Goal: Task Accomplishment & Management: Manage account settings

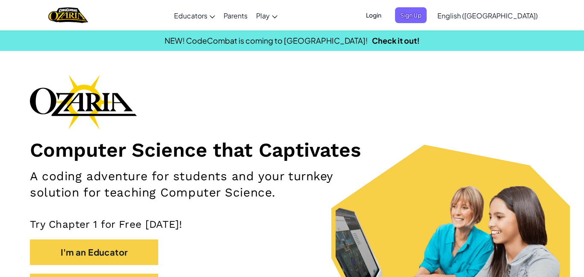
click at [387, 17] on span "Login" at bounding box center [374, 15] width 26 height 16
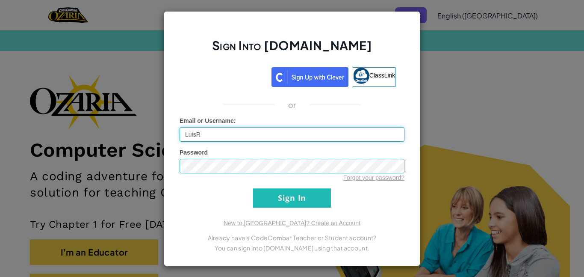
click at [252, 137] on input "LuisR" at bounding box center [292, 134] width 225 height 15
type input "L"
click at [241, 136] on input "LuisR" at bounding box center [292, 134] width 225 height 15
type input "L"
type input "[EMAIL_ADDRESS][DOMAIN_NAME]"
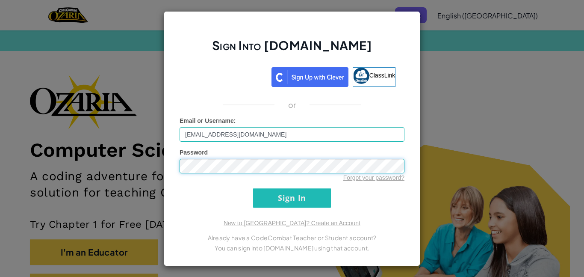
click at [253, 188] on input "Sign In" at bounding box center [292, 197] width 78 height 19
